Goal: Information Seeking & Learning: Learn about a topic

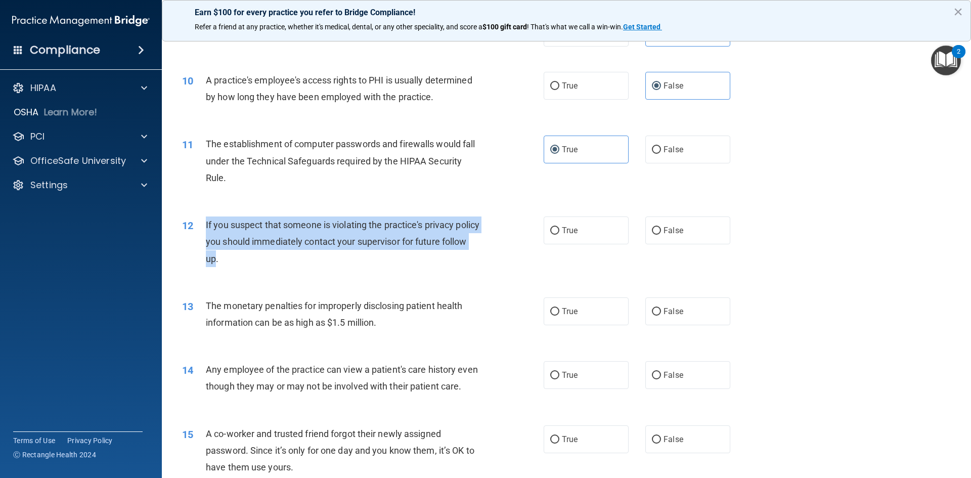
scroll to position [651, 0]
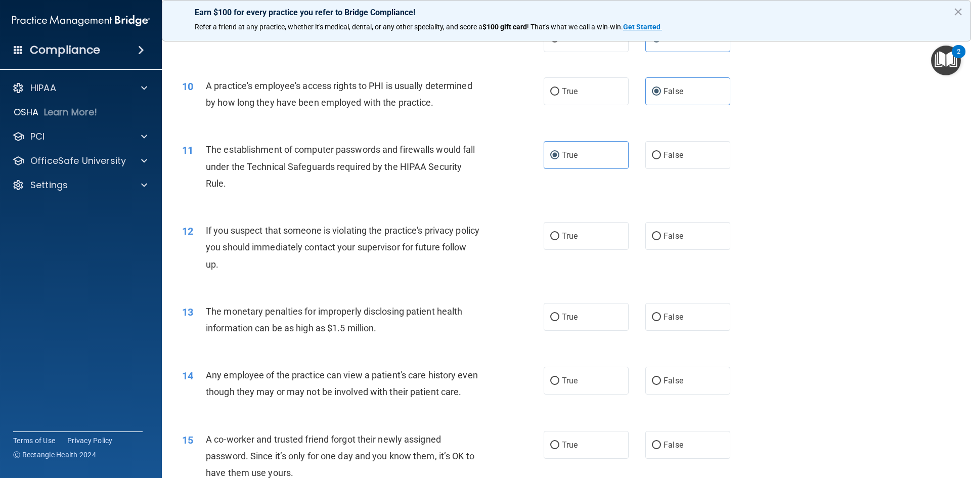
click at [372, 264] on div "If you suspect that someone is violating the practice's privacy policy you shou…" at bounding box center [347, 247] width 283 height 51
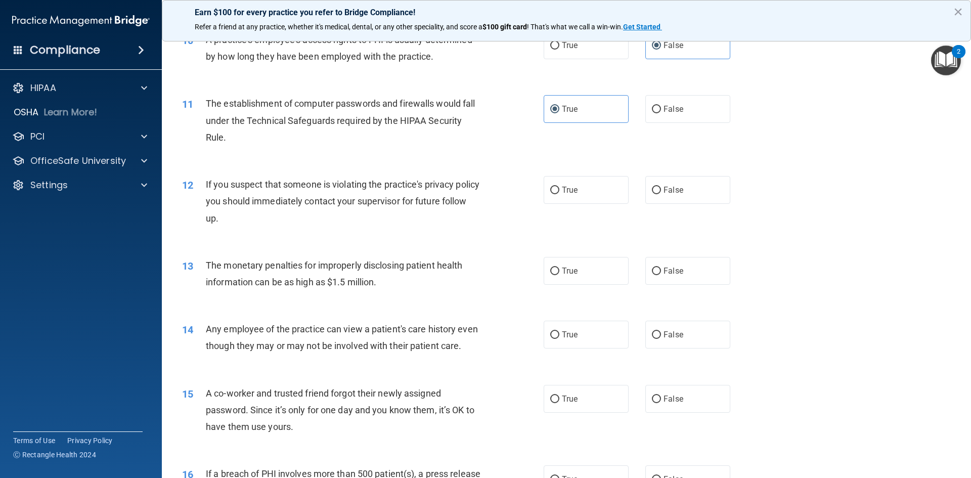
scroll to position [702, 0]
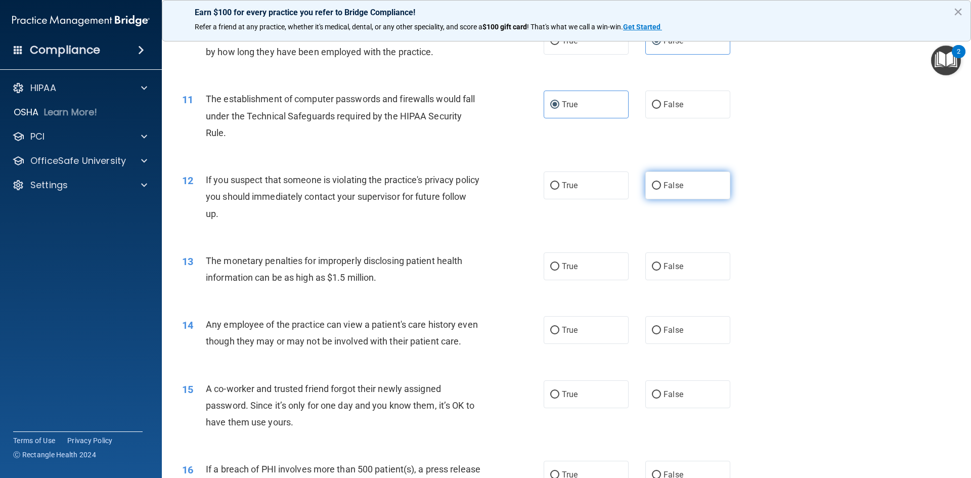
click at [652, 185] on input "False" at bounding box center [656, 186] width 9 height 8
radio input "true"
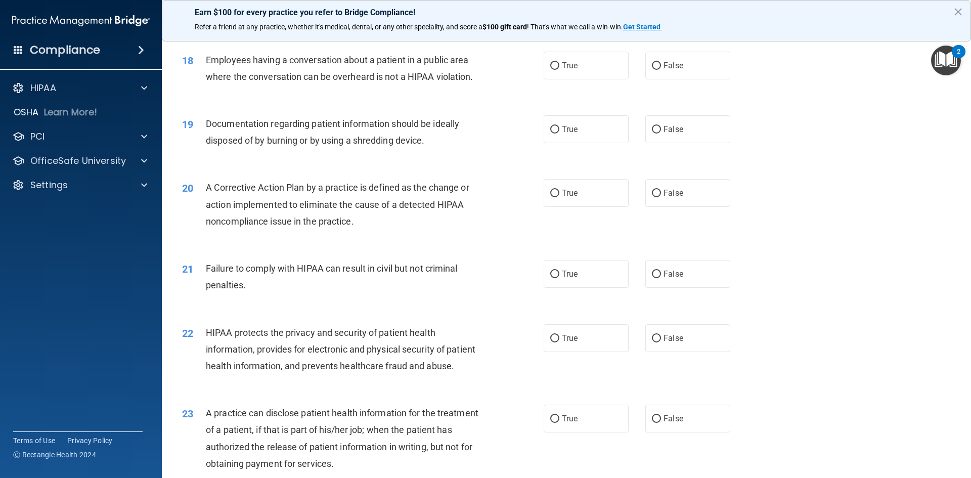
scroll to position [1359, 0]
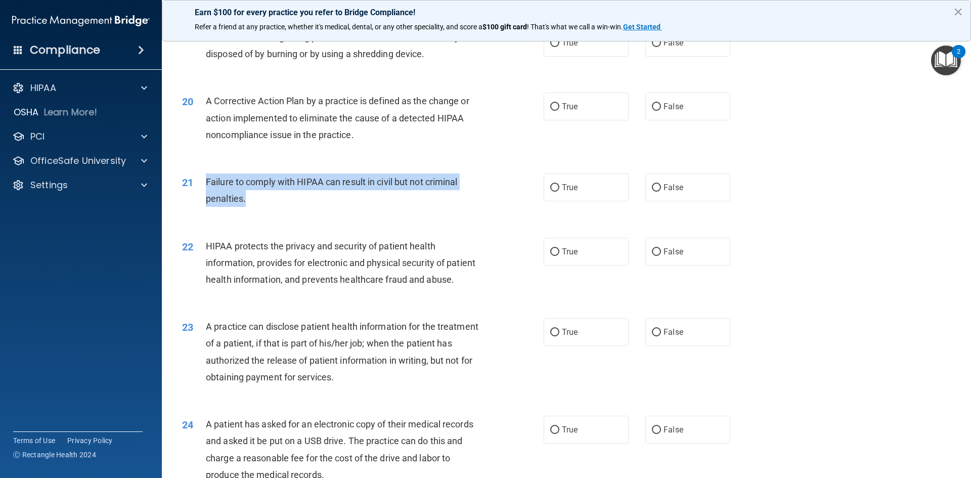
drag, startPoint x: 244, startPoint y: 214, endPoint x: 205, endPoint y: 196, distance: 43.0
click at [206, 196] on span "Failure to comply with HIPAA can result in civil but not criminal penalties." at bounding box center [332, 189] width 252 height 27
copy span "Failure to comply with HIPAA can result in civil but not criminal penalties."
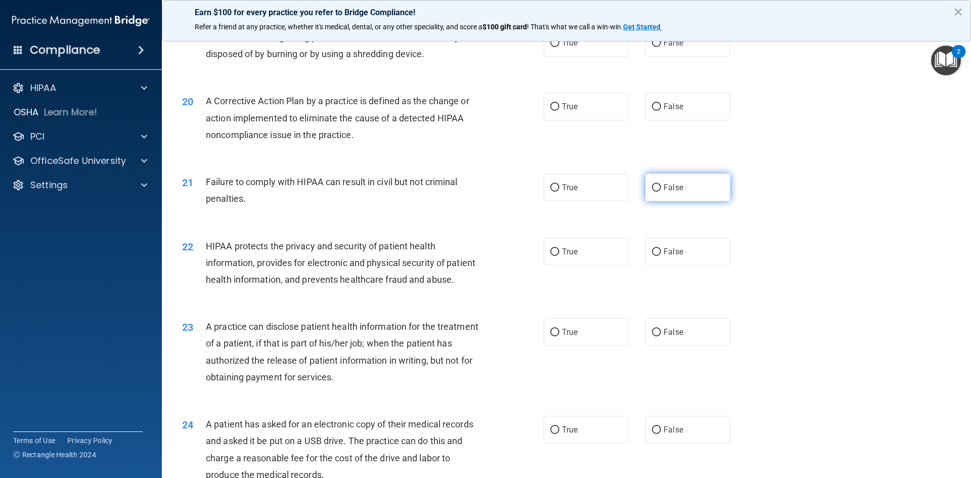
click at [656, 201] on label "False" at bounding box center [687, 187] width 85 height 28
click at [656, 192] on input "False" at bounding box center [656, 188] width 9 height 8
radio input "true"
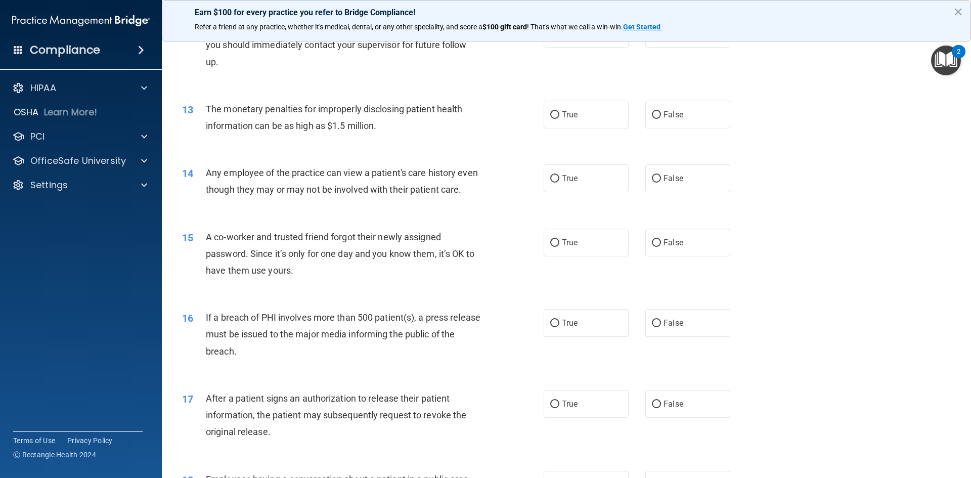
scroll to position [702, 0]
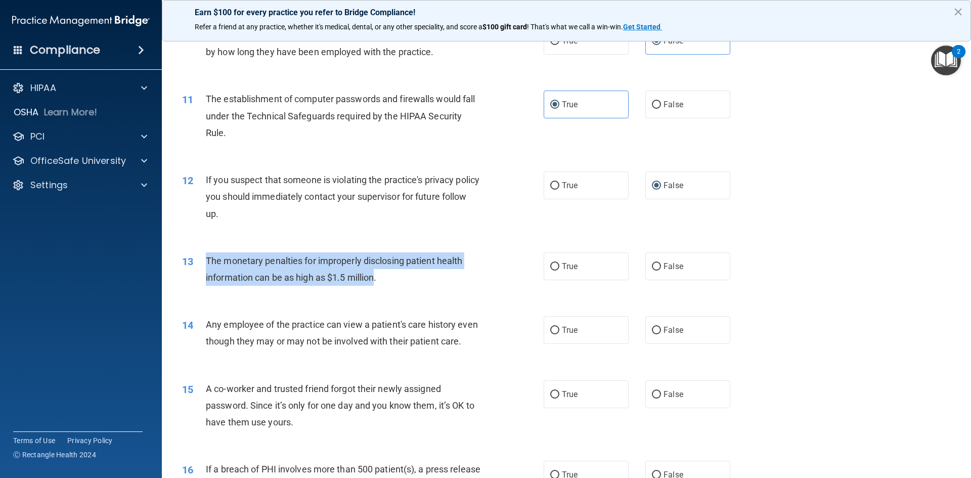
drag, startPoint x: 377, startPoint y: 277, endPoint x: 206, endPoint y: 264, distance: 171.3
click at [206, 264] on span "The monetary penalties for improperly disclosing patient health information can…" at bounding box center [334, 268] width 256 height 27
copy span "The monetary penalties for improperly disclosing patient health information can…"
click at [552, 267] on input "True" at bounding box center [554, 267] width 9 height 8
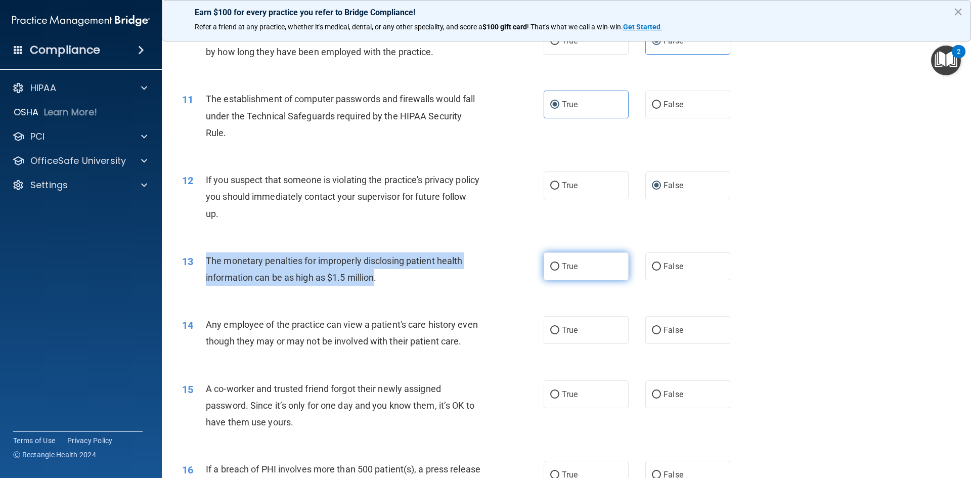
radio input "true"
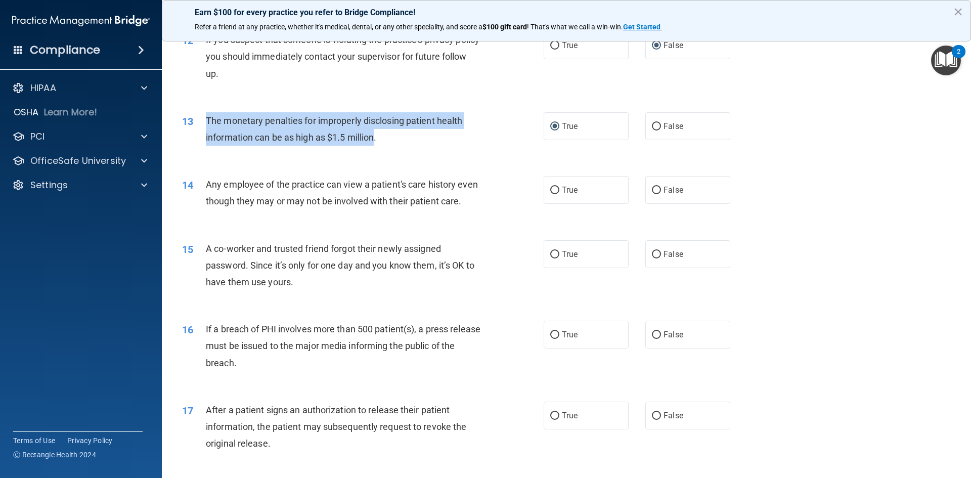
scroll to position [853, 0]
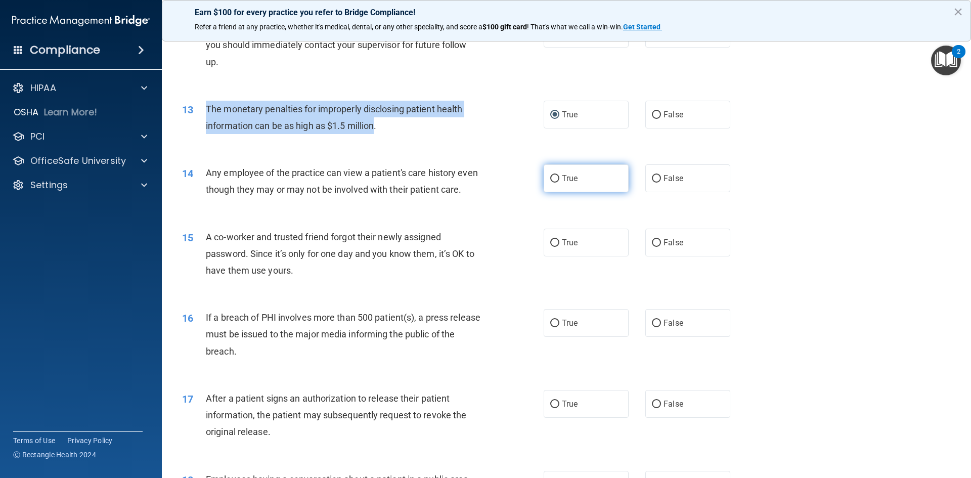
click at [551, 177] on input "True" at bounding box center [554, 179] width 9 height 8
radio input "true"
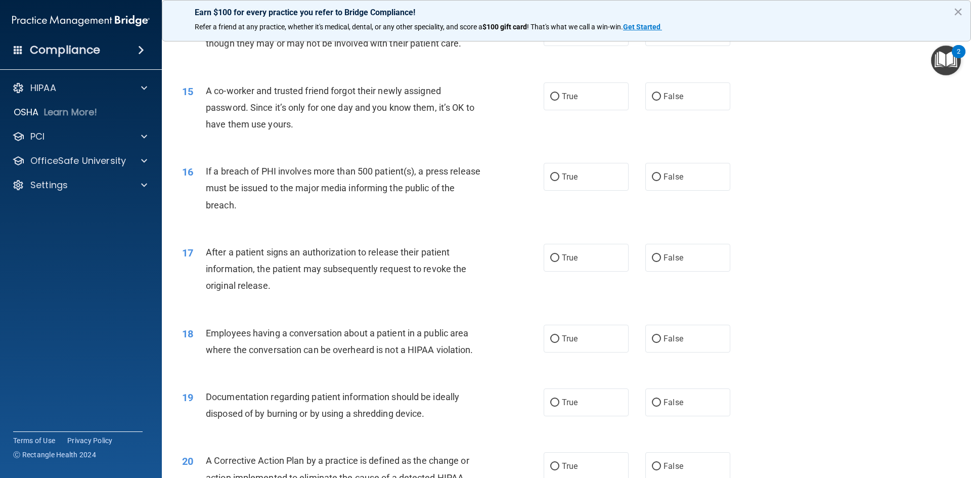
scroll to position [1005, 0]
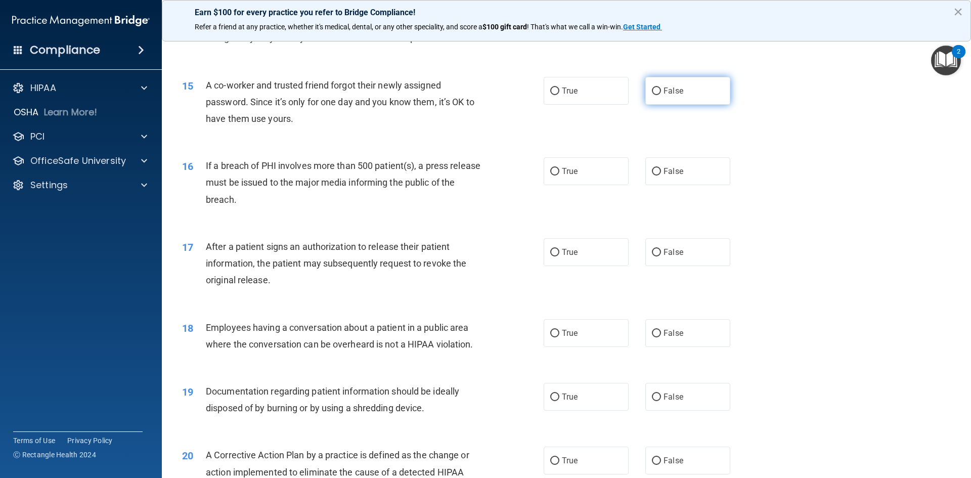
click at [652, 95] on input "False" at bounding box center [656, 91] width 9 height 8
radio input "true"
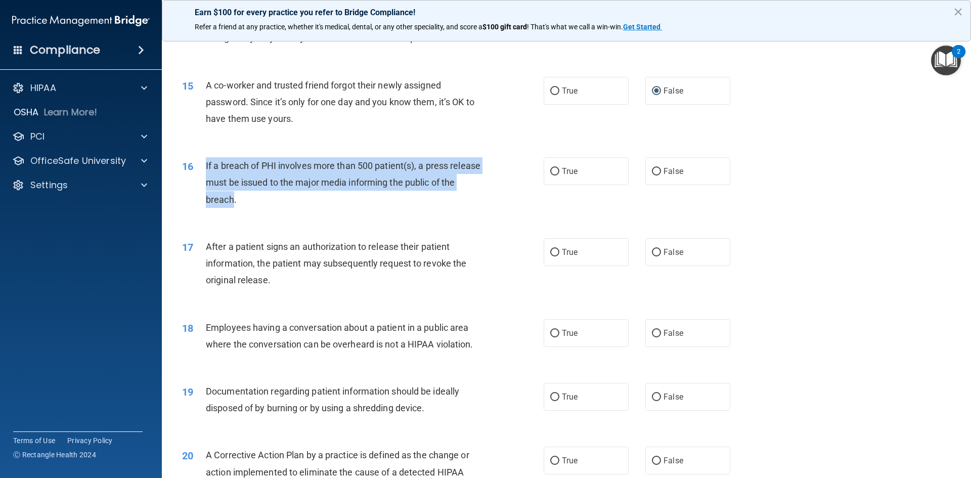
drag, startPoint x: 249, startPoint y: 216, endPoint x: 202, endPoint y: 182, distance: 57.5
click at [202, 182] on div "16 If a breach of PHI involves more than 500 patient(s), a press release must b…" at bounding box center [363, 185] width 392 height 56
copy div "If a breach of PHI involves more than 500 patient(s), a press release must be i…"
